Goal: Use online tool/utility: Utilize a website feature to perform a specific function

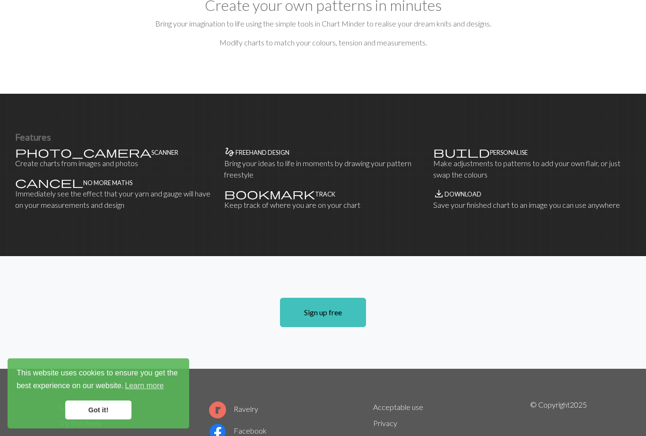
scroll to position [500, 0]
click at [49, 188] on p "Immediately see the effect that your yarn and gauge will have on your measureme…" at bounding box center [114, 199] width 198 height 23
click at [35, 115] on section "Features photo_camera Scanner Create charts from images and photos cancel No mo…" at bounding box center [323, 175] width 646 height 162
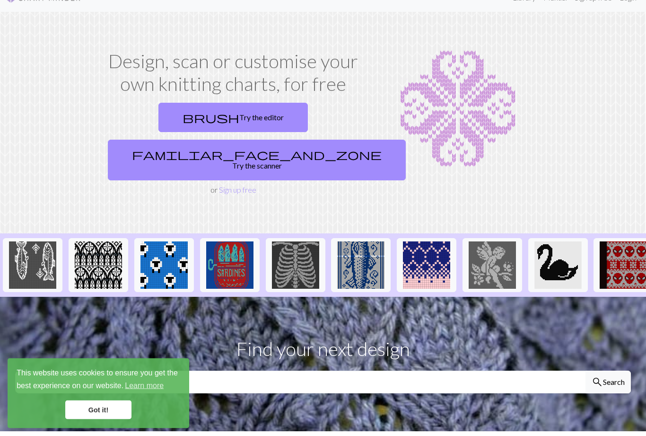
scroll to position [0, 0]
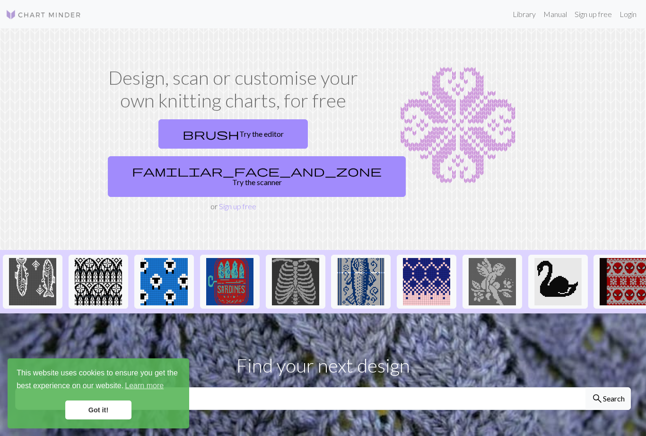
click at [532, 14] on link "Library" at bounding box center [524, 14] width 31 height 19
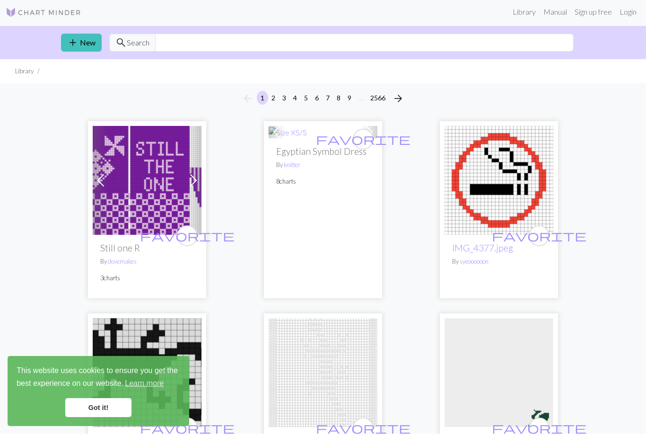
scroll to position [2, 0]
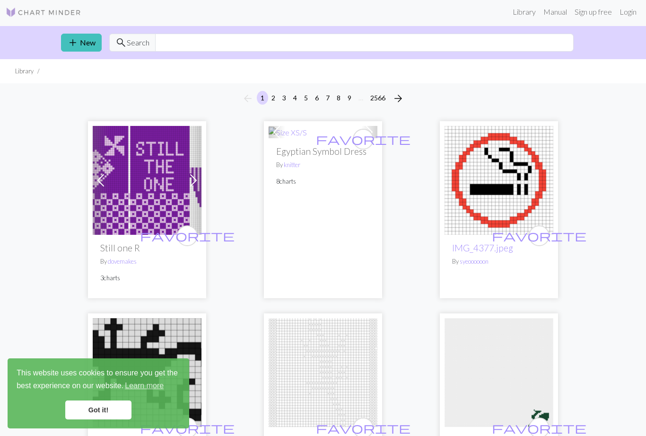
click at [557, 15] on link "Manual" at bounding box center [555, 11] width 31 height 19
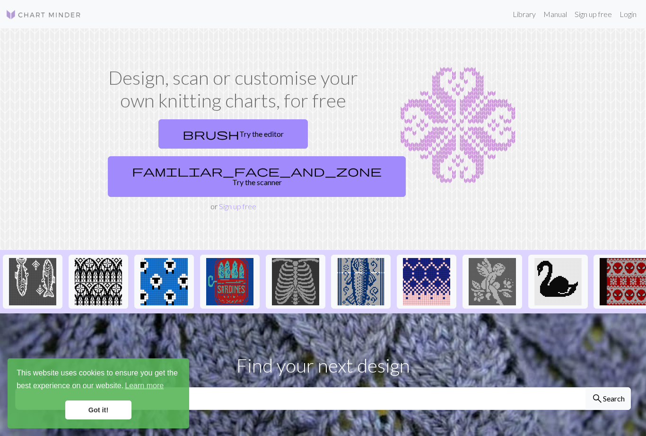
click at [189, 132] on link "brush Try the editor" at bounding box center [232, 133] width 149 height 29
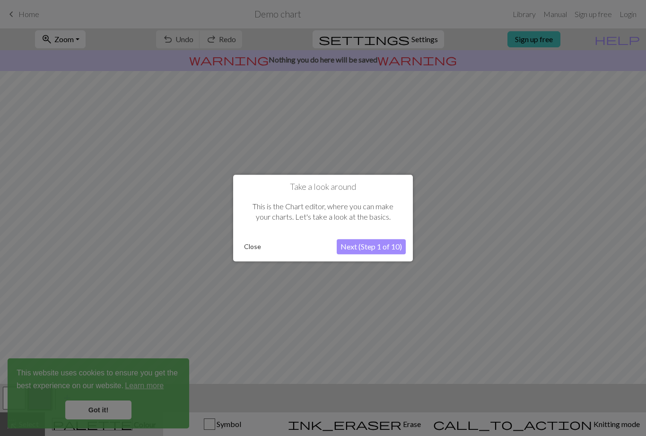
click at [383, 249] on button "Next (Step 1 of 10)" at bounding box center [371, 246] width 69 height 15
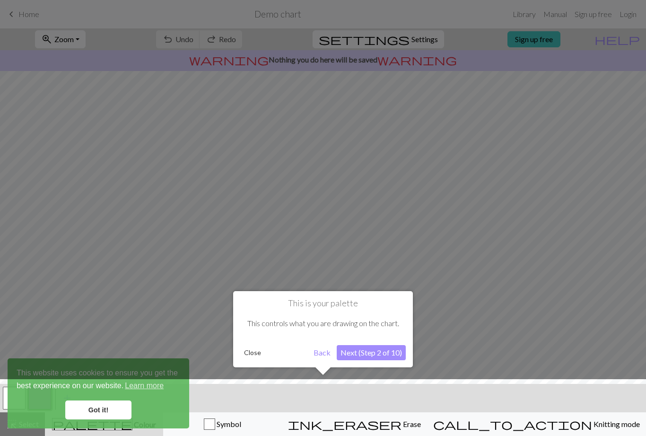
click at [325, 356] on button "Back" at bounding box center [322, 352] width 25 height 15
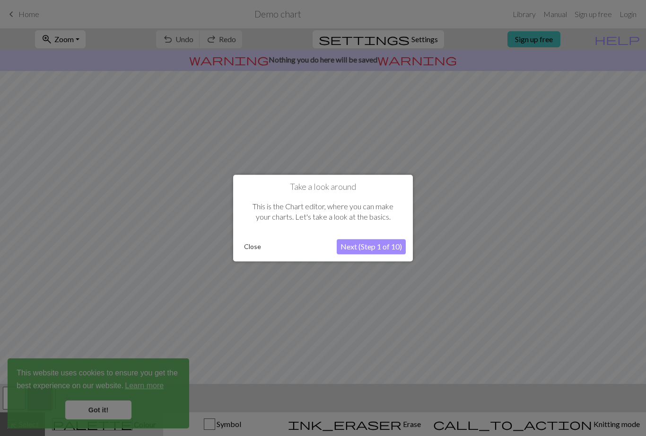
click at [389, 245] on button "Next (Step 1 of 10)" at bounding box center [371, 246] width 69 height 15
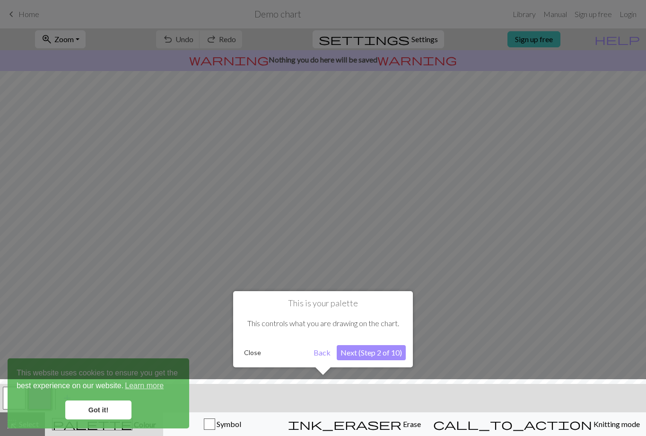
click at [386, 356] on button "Next (Step 2 of 10)" at bounding box center [371, 352] width 69 height 15
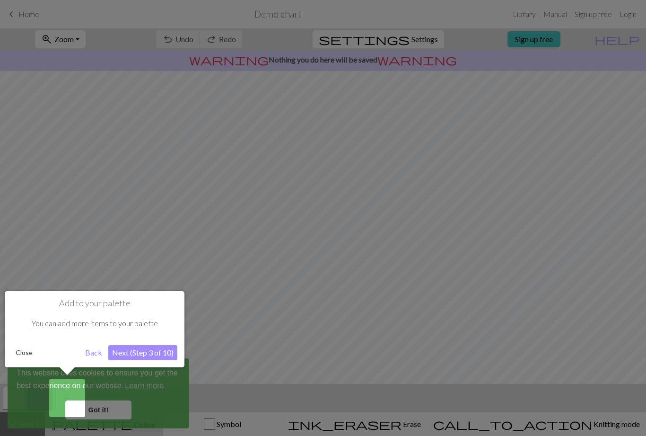
click at [151, 354] on button "Next (Step 3 of 10)" at bounding box center [142, 352] width 69 height 15
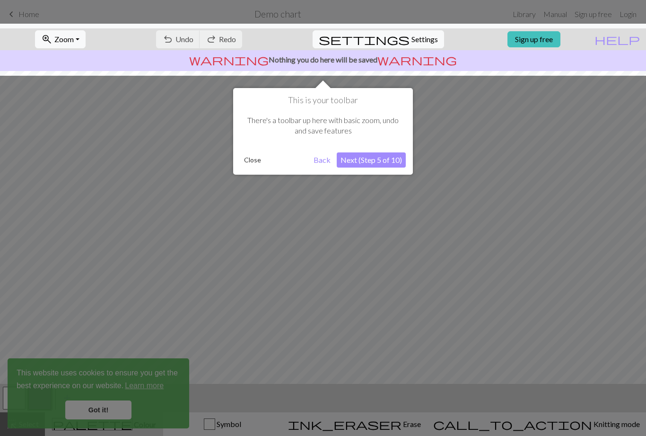
click at [393, 162] on button "Next (Step 5 of 10)" at bounding box center [371, 159] width 69 height 15
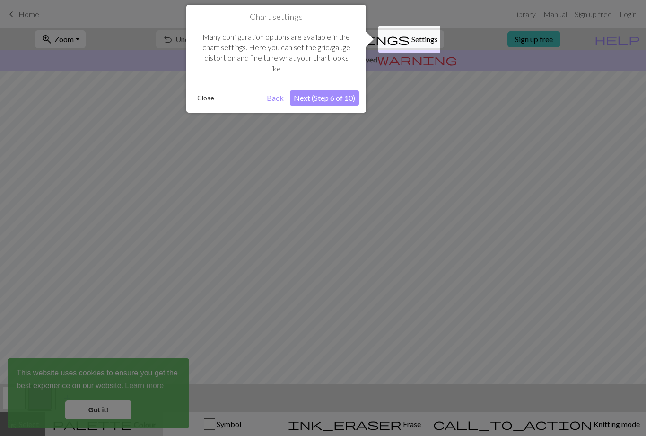
click at [336, 95] on button "Next (Step 6 of 10)" at bounding box center [324, 97] width 69 height 15
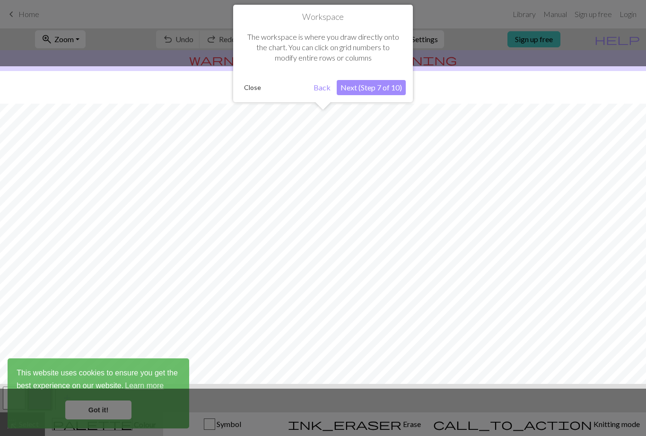
scroll to position [33, 0]
click at [385, 86] on button "Next (Step 7 of 10)" at bounding box center [371, 87] width 69 height 15
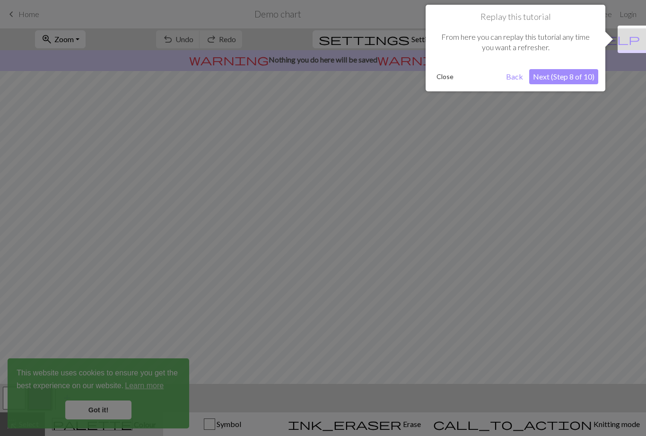
click at [568, 75] on button "Next (Step 8 of 10)" at bounding box center [563, 76] width 69 height 15
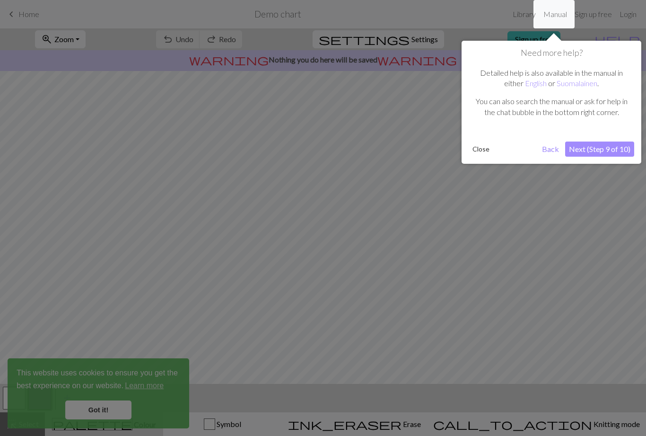
click at [591, 148] on button "Next (Step 9 of 10)" at bounding box center [599, 148] width 69 height 15
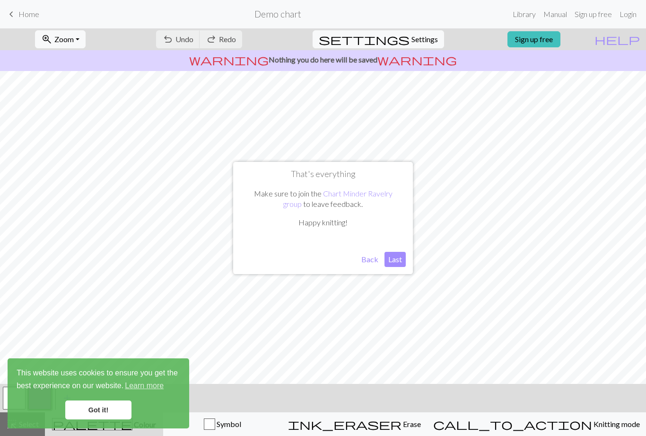
click at [398, 263] on button "Last" at bounding box center [395, 259] width 21 height 15
click at [113, 416] on link "Got it!" at bounding box center [98, 409] width 66 height 19
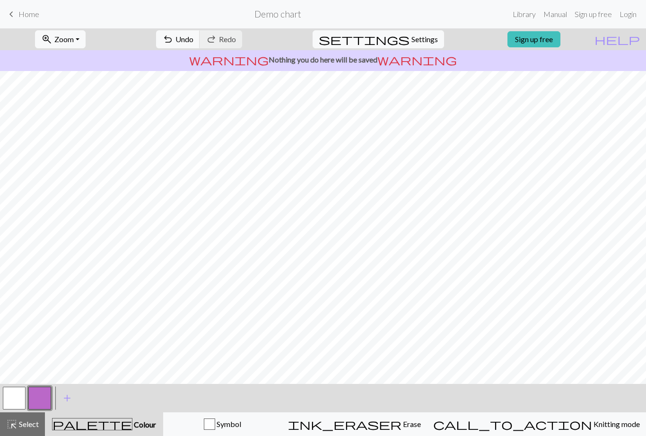
click at [421, 424] on span "Erase" at bounding box center [411, 423] width 19 height 9
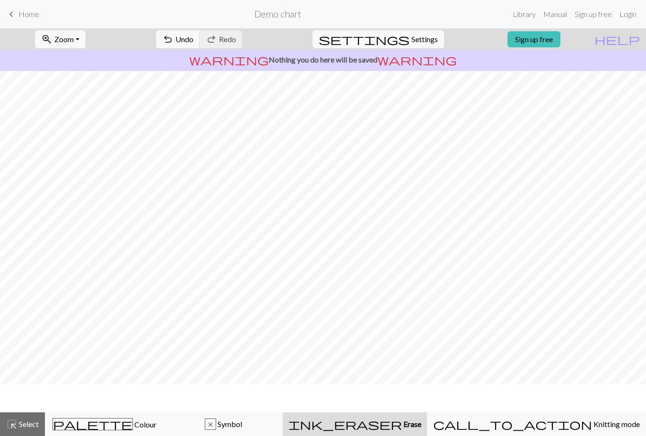
scroll to position [4, 0]
click at [421, 426] on span "Erase" at bounding box center [411, 423] width 19 height 9
click at [274, 19] on h2 "Demo chart" at bounding box center [277, 14] width 47 height 11
click at [415, 39] on span "Settings" at bounding box center [424, 39] width 26 height 11
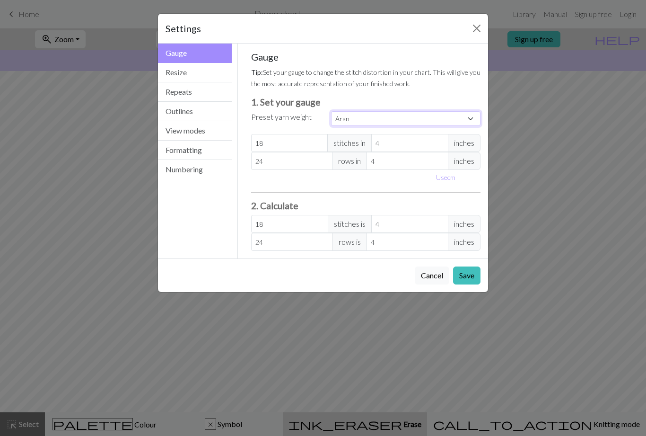
click at [469, 118] on select "Custom Square Lace Light Fingering Fingering Sport Double knit Worsted Aran Bul…" at bounding box center [405, 118] width 149 height 15
select select "worsted"
type input "20"
type input "26"
type input "20"
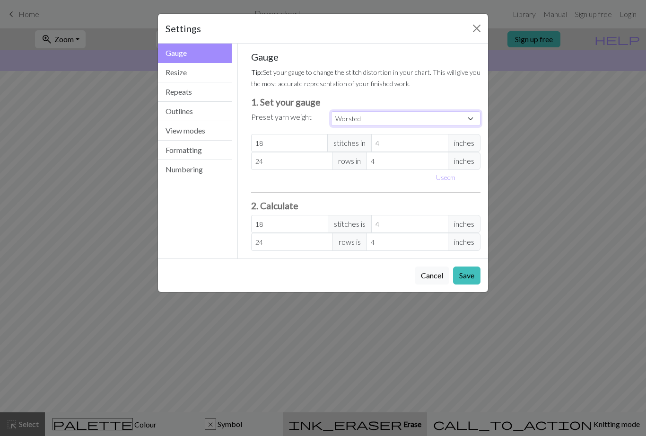
type input "26"
click at [215, 114] on button "Outlines" at bounding box center [195, 111] width 74 height 19
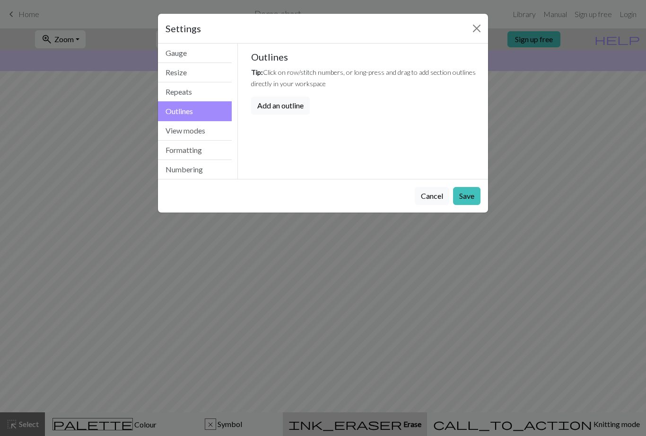
click at [207, 132] on button "View modes" at bounding box center [195, 130] width 74 height 19
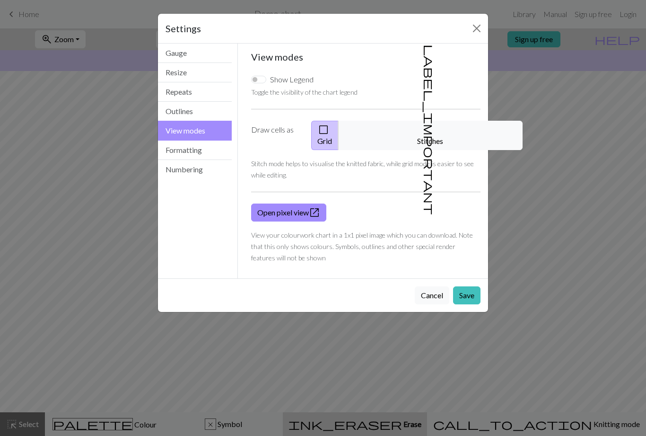
click at [215, 152] on button "Formatting" at bounding box center [195, 149] width 74 height 19
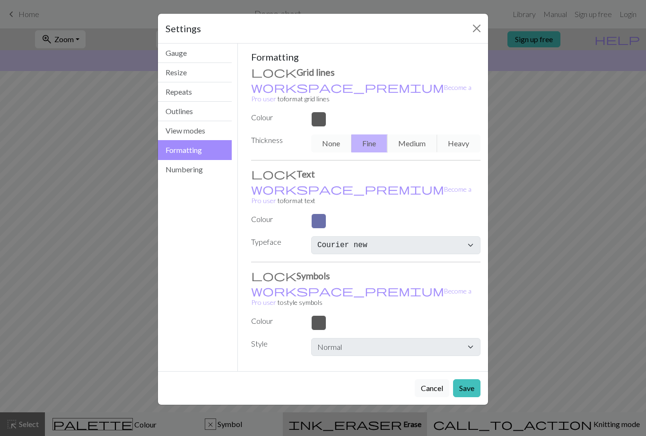
click at [211, 57] on button "Gauge" at bounding box center [195, 53] width 74 height 19
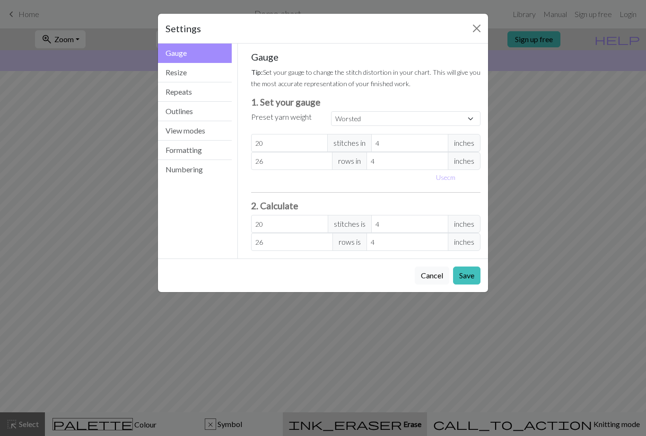
click at [208, 78] on button "Resize" at bounding box center [195, 72] width 74 height 19
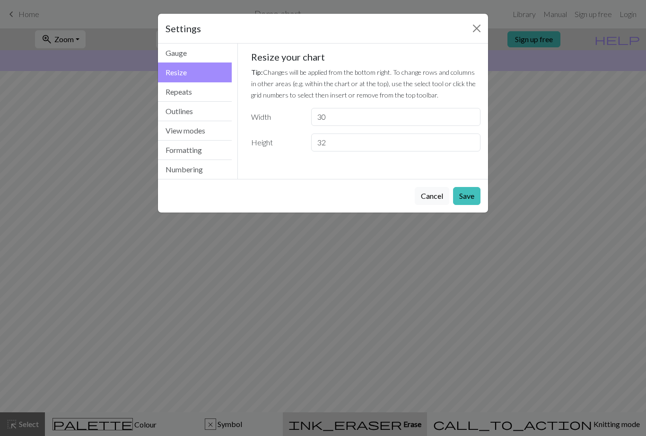
click at [212, 93] on button "Repeats" at bounding box center [195, 91] width 74 height 19
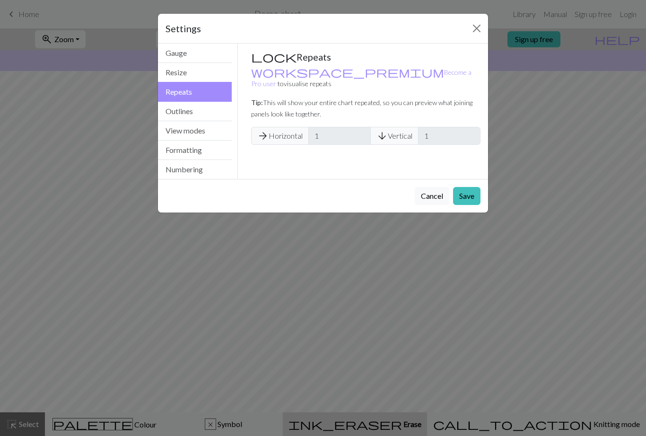
click at [206, 113] on button "Outlines" at bounding box center [195, 111] width 74 height 19
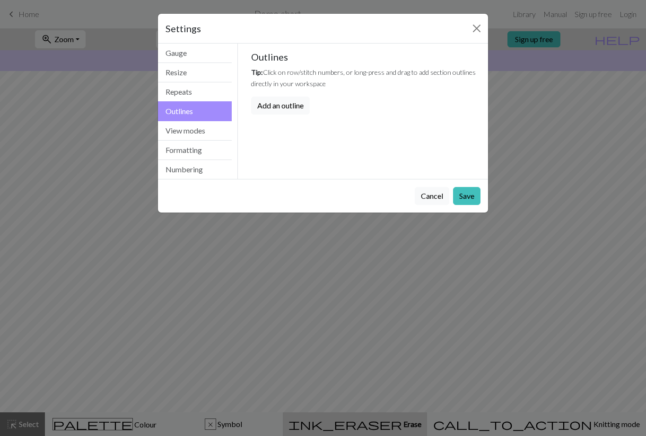
click at [206, 96] on button "Repeats" at bounding box center [195, 91] width 74 height 19
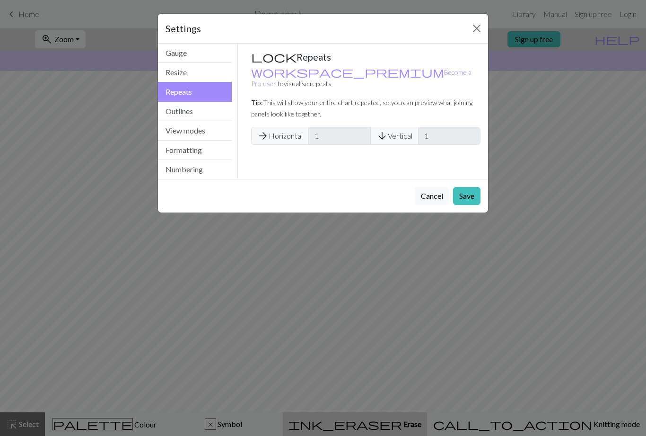
click at [197, 112] on button "Outlines" at bounding box center [195, 111] width 74 height 19
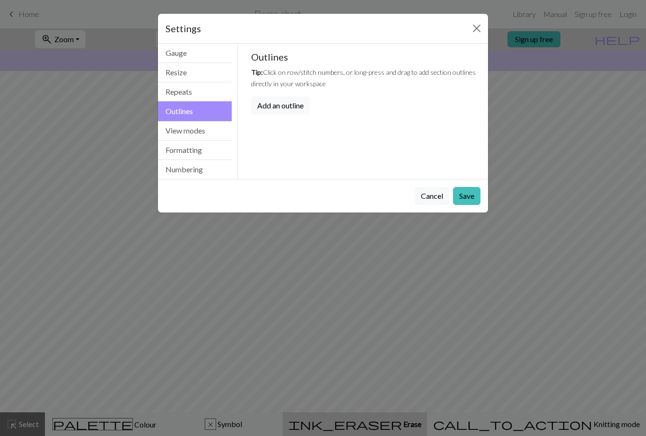
click at [203, 131] on button "View modes" at bounding box center [195, 130] width 74 height 19
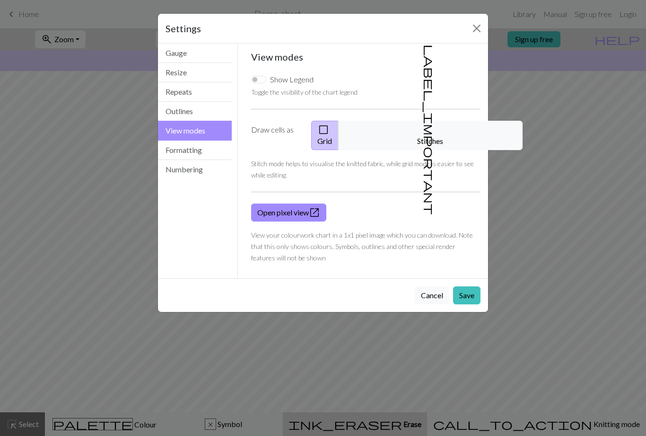
click at [206, 150] on button "Formatting" at bounding box center [195, 149] width 74 height 19
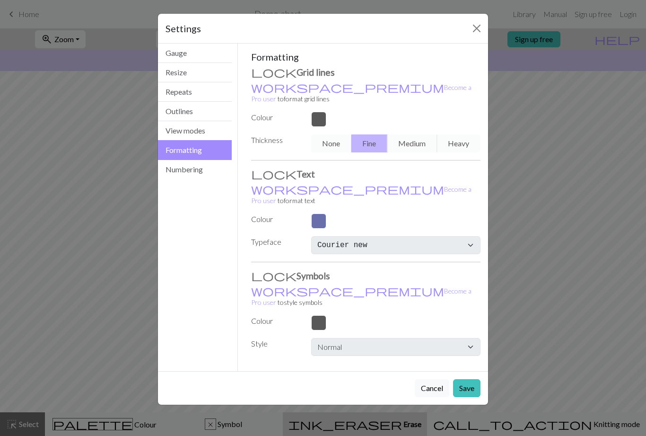
click at [197, 177] on button "Numbering" at bounding box center [195, 169] width 74 height 19
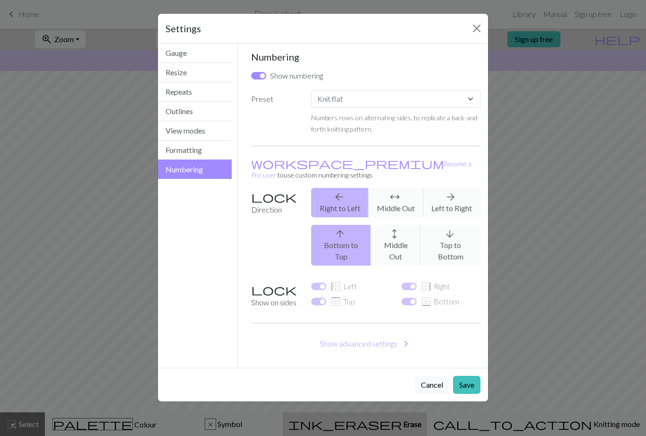
click at [439, 376] on button "Cancel" at bounding box center [432, 385] width 35 height 18
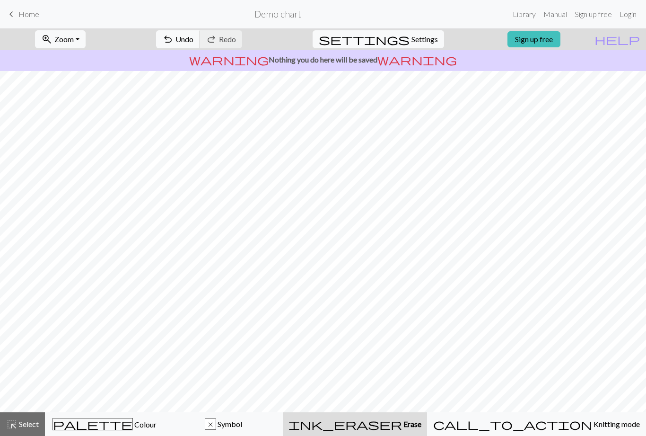
click at [427, 430] on button "ink_eraser Erase Erase" at bounding box center [355, 424] width 144 height 24
click at [551, 429] on span "call_to_action" at bounding box center [512, 423] width 159 height 13
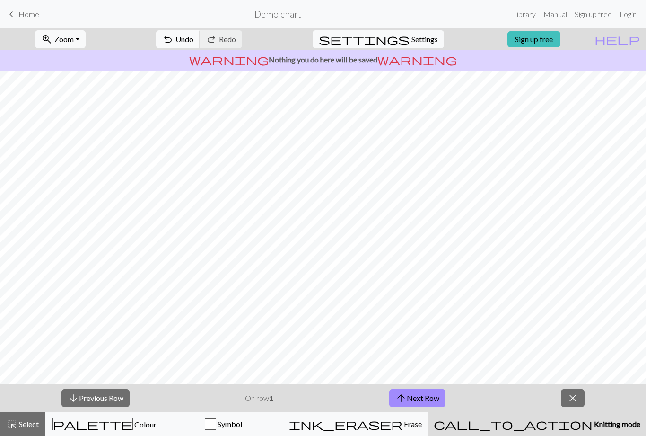
click at [577, 397] on span "close" at bounding box center [572, 397] width 11 height 13
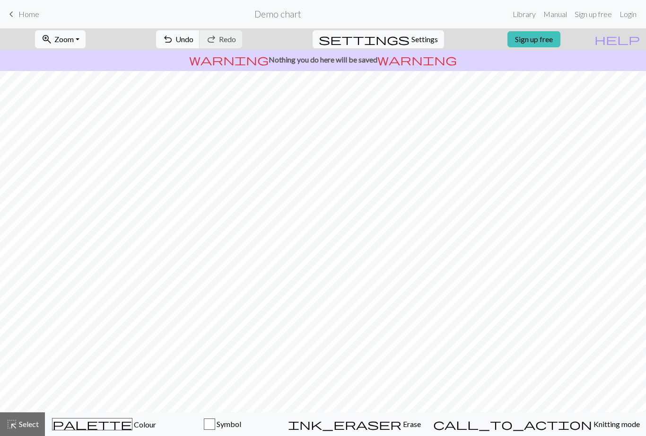
click at [592, 428] on span "Knitting mode" at bounding box center [616, 423] width 48 height 9
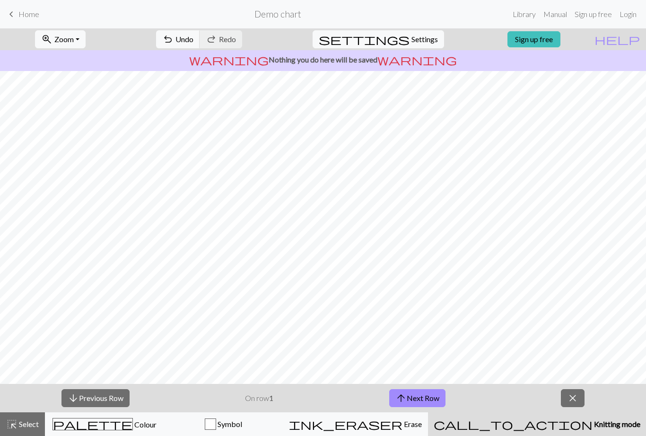
click at [420, 399] on button "arrow_upward Next Row" at bounding box center [417, 398] width 56 height 18
click at [421, 397] on button "arrow_upward Next Row" at bounding box center [417, 398] width 56 height 18
click at [422, 397] on button "arrow_upward Next Row" at bounding box center [417, 398] width 56 height 18
click at [108, 390] on button "arrow_downward Previous Row" at bounding box center [95, 398] width 68 height 18
click at [108, 402] on button "arrow_downward Previous Row" at bounding box center [95, 398] width 68 height 18
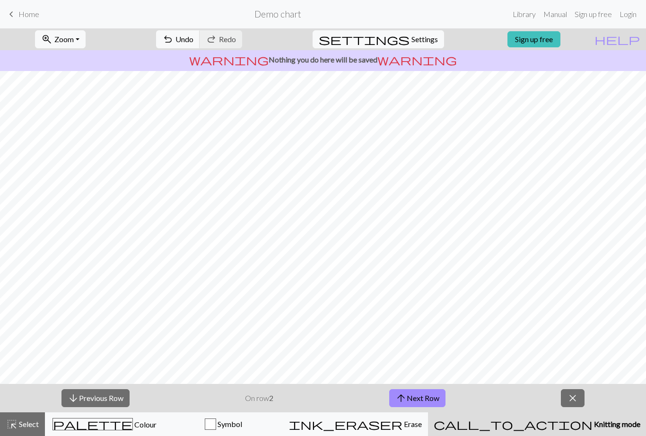
click at [107, 402] on button "arrow_downward Previous Row" at bounding box center [95, 398] width 68 height 18
click at [109, 402] on button "arrow_downward Previous Row" at bounding box center [95, 398] width 68 height 18
click at [108, 402] on button "arrow_downward Previous Row" at bounding box center [95, 398] width 68 height 18
click at [109, 403] on button "arrow_downward Previous Row" at bounding box center [95, 398] width 68 height 18
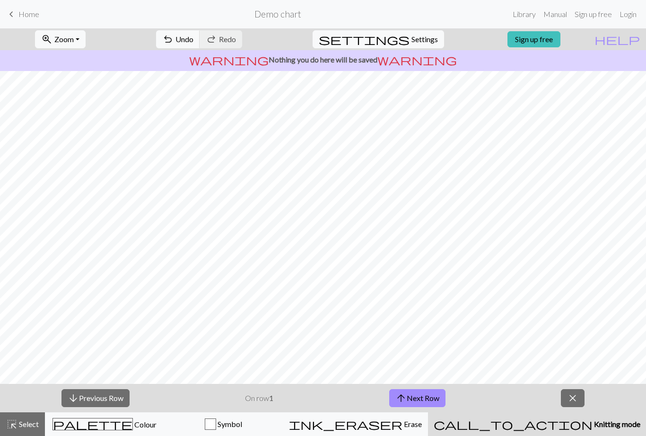
click at [109, 404] on button "arrow_downward Previous Row" at bounding box center [95, 398] width 68 height 18
click at [29, 420] on span "Select" at bounding box center [27, 423] width 21 height 9
click at [27, 416] on button "highlight_alt Select Select" at bounding box center [22, 424] width 45 height 24
click at [242, 422] on span "Symbol" at bounding box center [229, 423] width 26 height 9
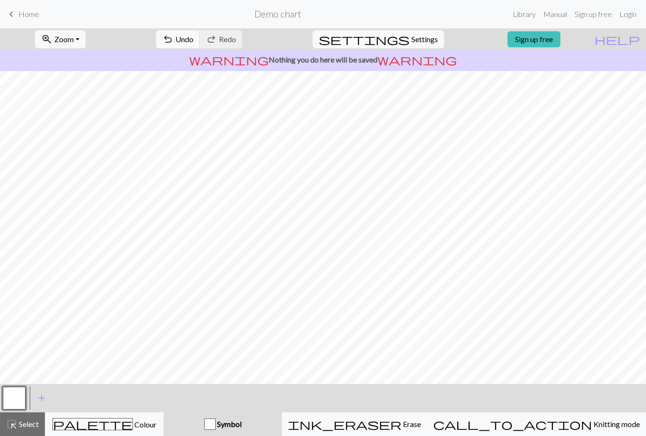
click at [48, 399] on button "add Add a symbol" at bounding box center [42, 398] width 24 height 24
click at [38, 399] on button "button" at bounding box center [39, 397] width 23 height 23
click at [46, 395] on button "button" at bounding box center [39, 397] width 23 height 23
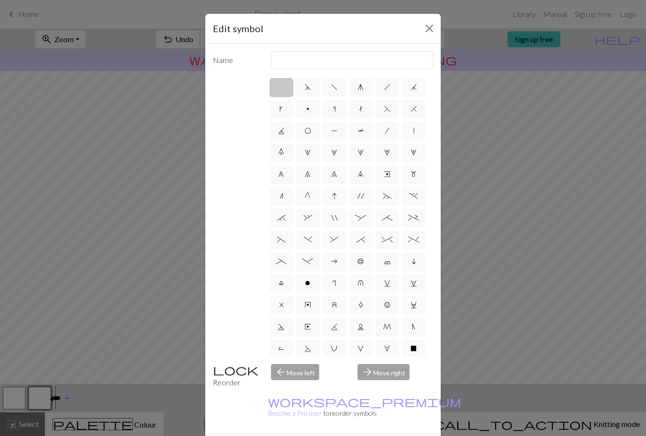
click at [423, 31] on button "Close" at bounding box center [429, 28] width 15 height 15
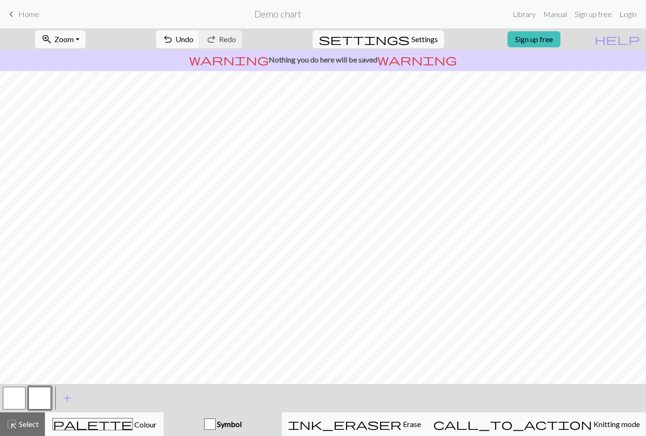
click at [13, 402] on button "button" at bounding box center [14, 397] width 23 height 23
click at [20, 395] on button "button" at bounding box center [14, 397] width 23 height 23
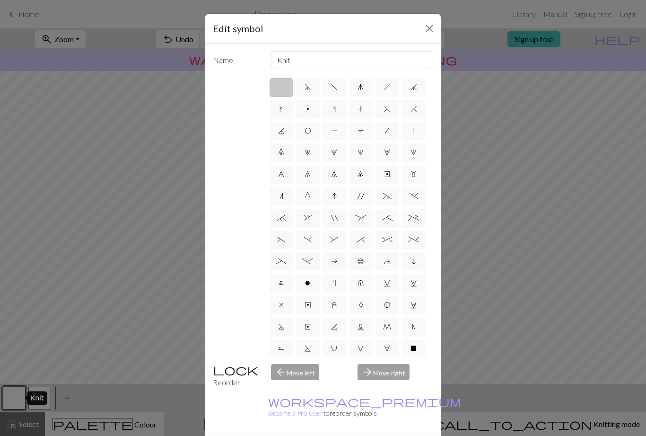
click at [433, 28] on button "Close" at bounding box center [429, 28] width 15 height 15
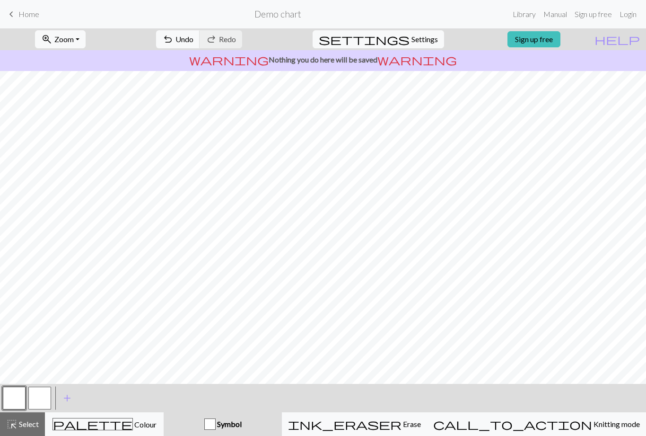
click at [157, 428] on div "palette Colour Colour" at bounding box center [104, 424] width 106 height 12
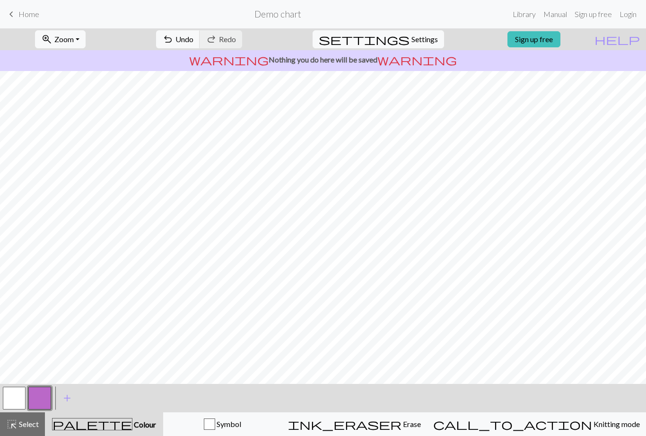
click at [418, 429] on div "ink_eraser Erase Erase" at bounding box center [354, 423] width 133 height 11
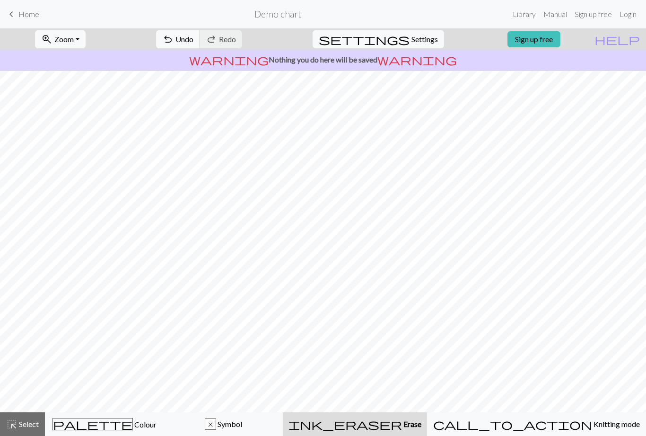
click at [402, 428] on span "ink_eraser" at bounding box center [345, 423] width 114 height 13
click at [402, 422] on span "ink_eraser" at bounding box center [345, 423] width 114 height 13
click at [552, 413] on button "call_to_action Knitting mode Knitting mode" at bounding box center [536, 424] width 219 height 24
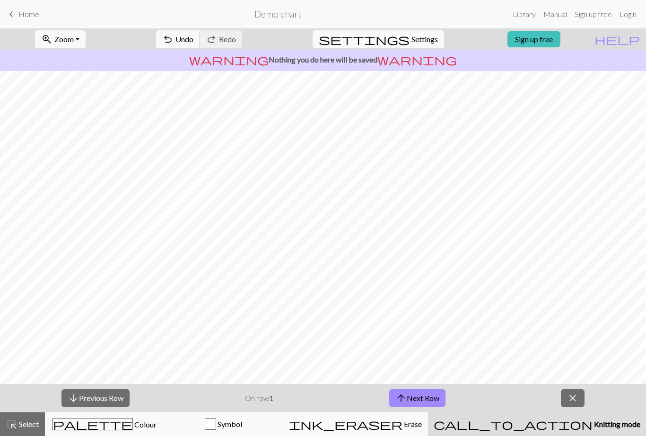
click at [593, 428] on span "Knitting mode" at bounding box center [617, 423] width 48 height 9
click at [575, 395] on span "close" at bounding box center [572, 397] width 11 height 13
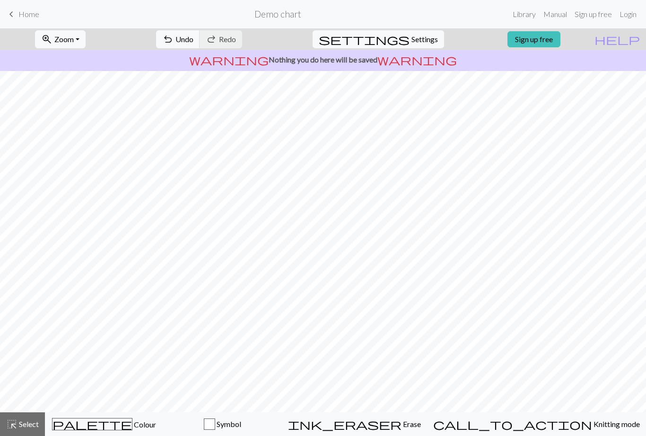
click at [421, 427] on span "Erase" at bounding box center [411, 423] width 19 height 9
click at [33, 421] on span "Select" at bounding box center [27, 423] width 21 height 9
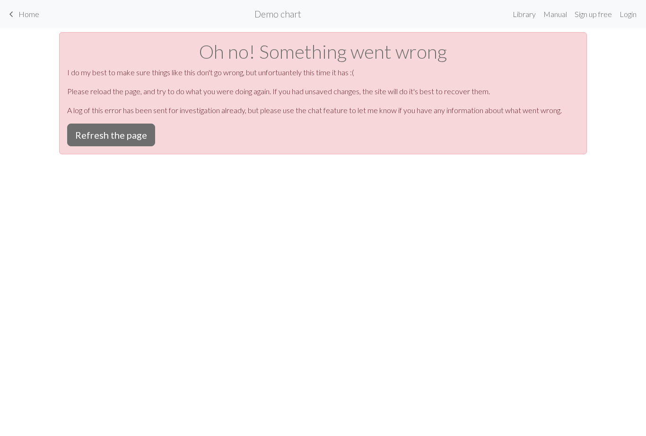
click at [81, 133] on button "Refresh the page" at bounding box center [111, 134] width 88 height 23
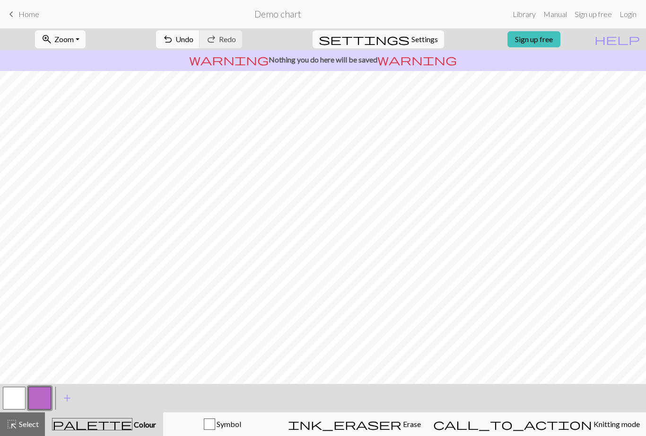
click at [421, 424] on span "Erase" at bounding box center [411, 423] width 19 height 9
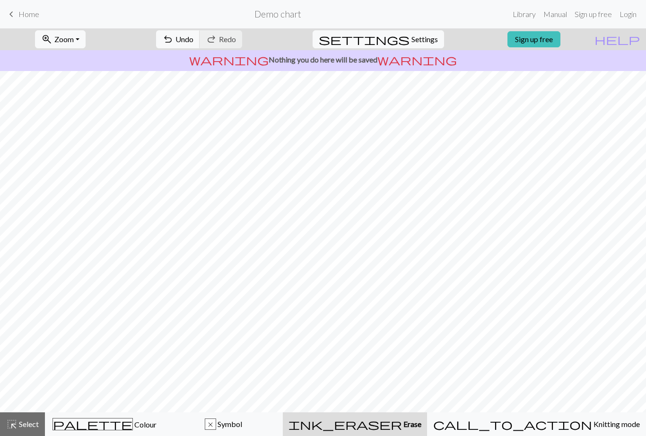
click at [256, 430] on button "x Symbol" at bounding box center [223, 424] width 119 height 24
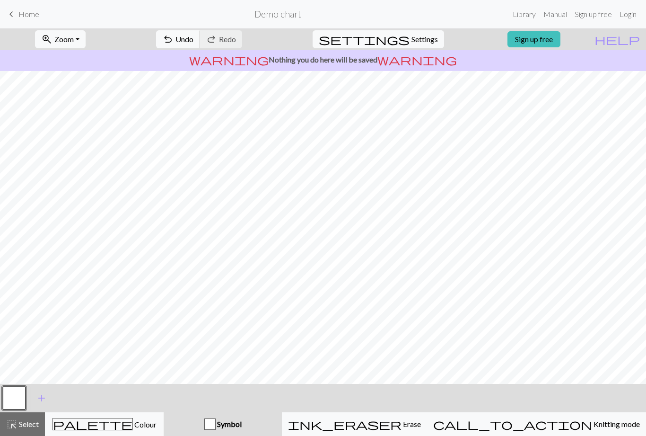
click at [419, 423] on span "Erase" at bounding box center [411, 423] width 19 height 9
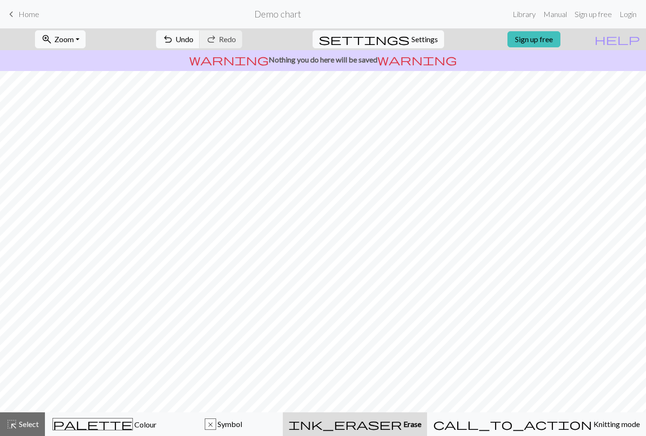
click at [420, 42] on span "Settings" at bounding box center [424, 39] width 26 height 11
select select "aran"
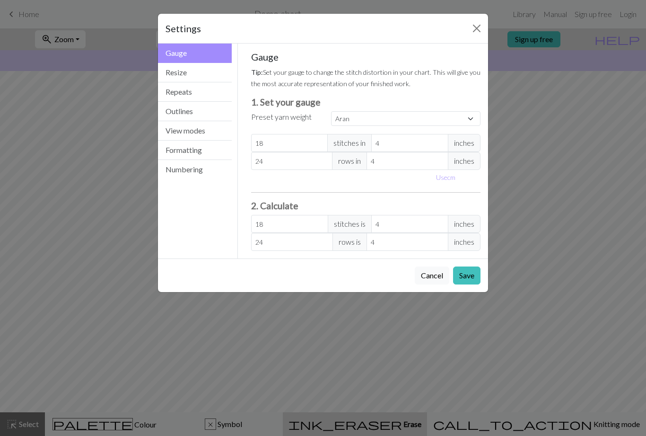
click at [468, 277] on button "Save" at bounding box center [466, 275] width 27 height 18
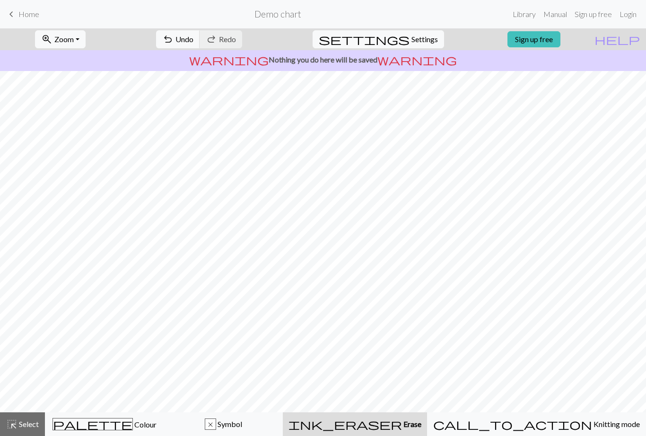
click at [557, 20] on link "Manual" at bounding box center [555, 14] width 31 height 19
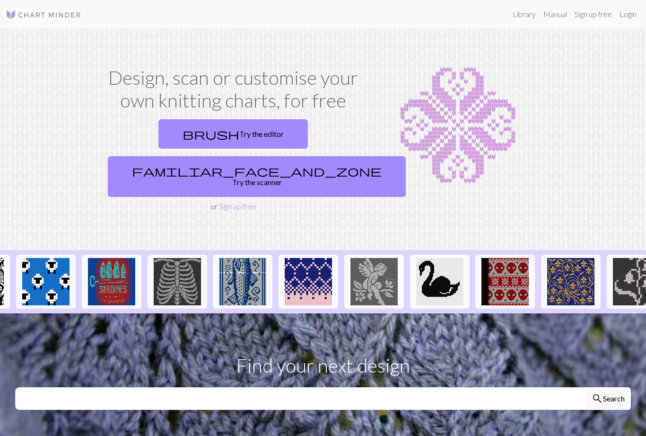
scroll to position [0, 119]
click at [631, 19] on link "Login" at bounding box center [628, 14] width 25 height 19
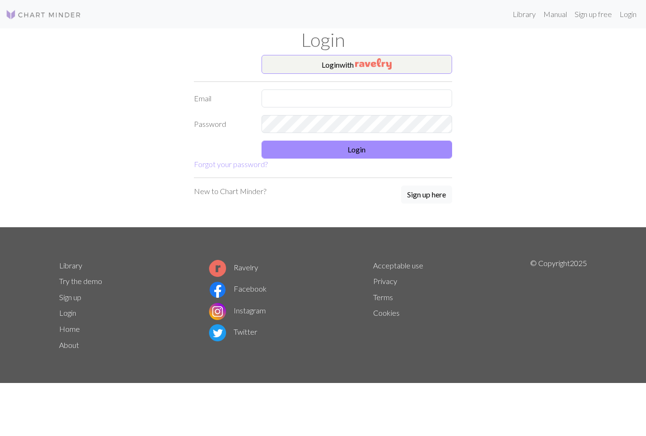
click at [64, 13] on img at bounding box center [44, 14] width 76 height 11
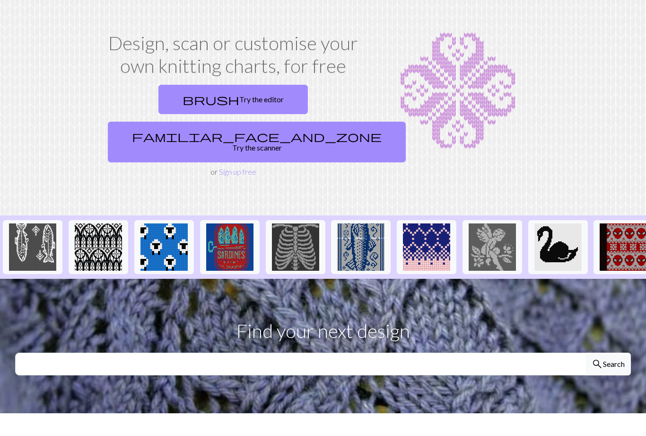
scroll to position [33, 0]
